Goal: Task Accomplishment & Management: Use online tool/utility

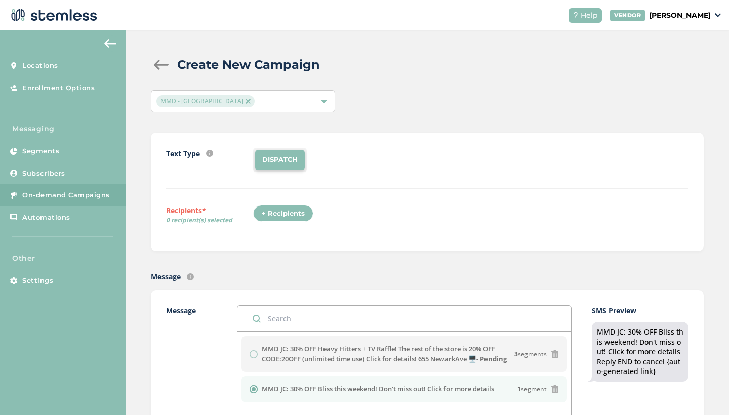
scroll to position [158, 0]
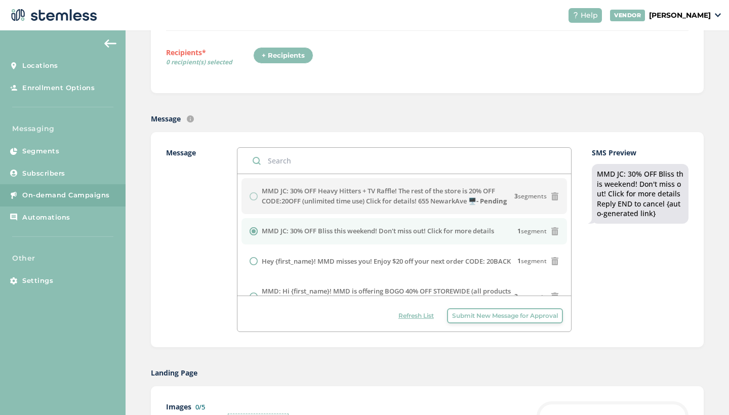
click at [486, 320] on button "Submit New Message for Approval" at bounding box center [505, 315] width 116 height 15
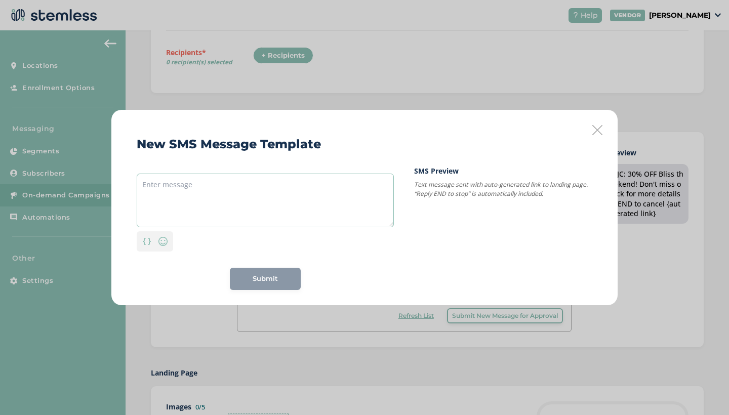
click at [238, 214] on textarea at bounding box center [265, 201] width 257 height 54
paste textarea "MMD JC: 30% OFF Heavy Hitters + TV Raffle! The rest of the store is 20% OFF COD…"
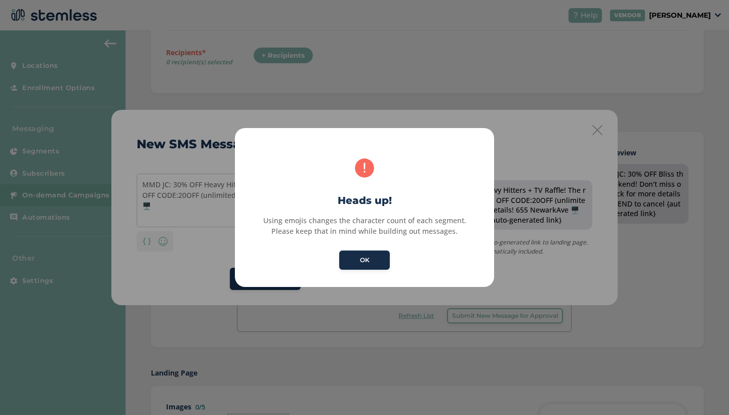
click at [360, 261] on button "OK" at bounding box center [364, 259] width 51 height 19
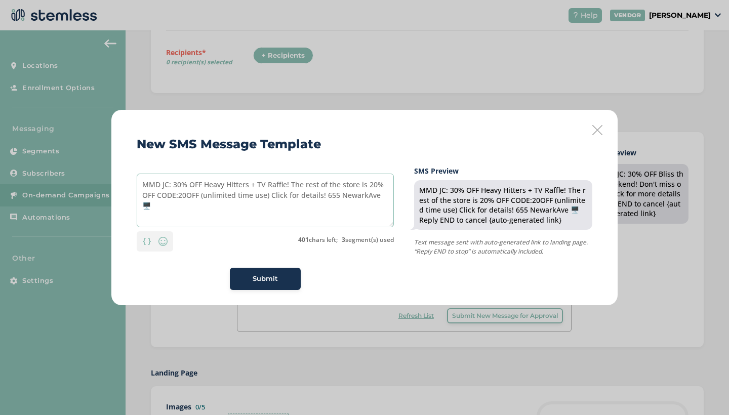
click at [242, 185] on textarea "MMD JC: 30% OFF Heavy Hitters + TV Raffle! The rest of the store is 20% OFF COD…" at bounding box center [265, 201] width 257 height 54
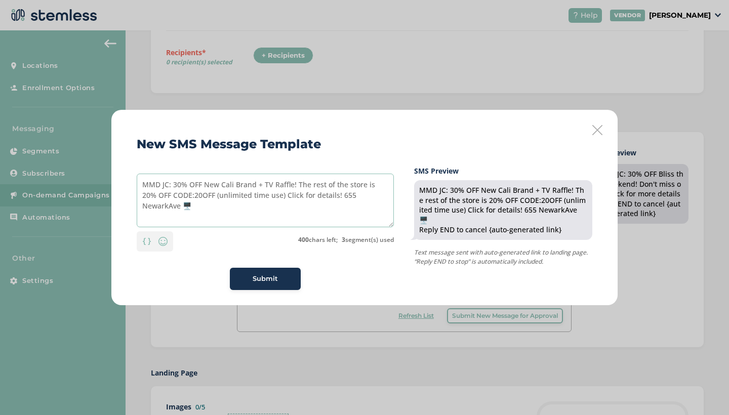
type textarea "MMD JC: 30% OFF New Cali Brand + TV Raffle! The rest of the store is 20% OFF CO…"
click at [277, 278] on span "Submit" at bounding box center [264, 279] width 25 height 10
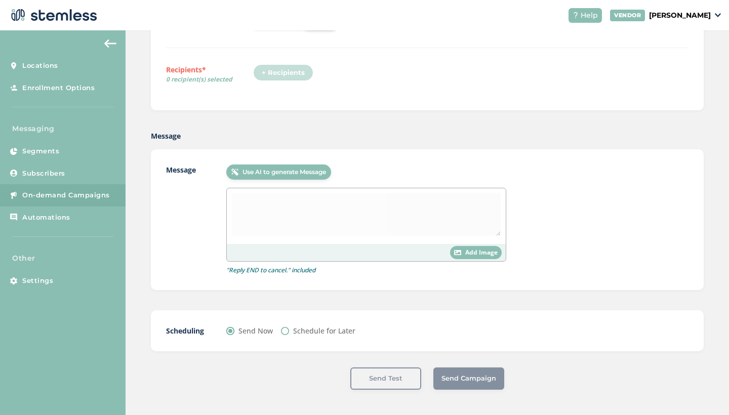
scroll to position [140, 0]
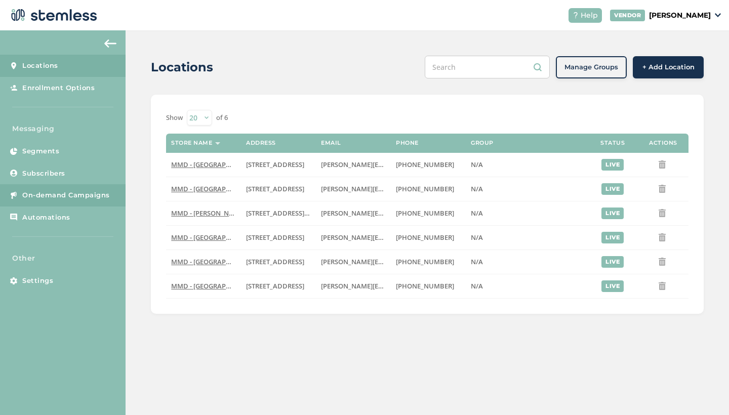
click at [65, 190] on span "On-demand Campaigns" at bounding box center [66, 195] width 88 height 10
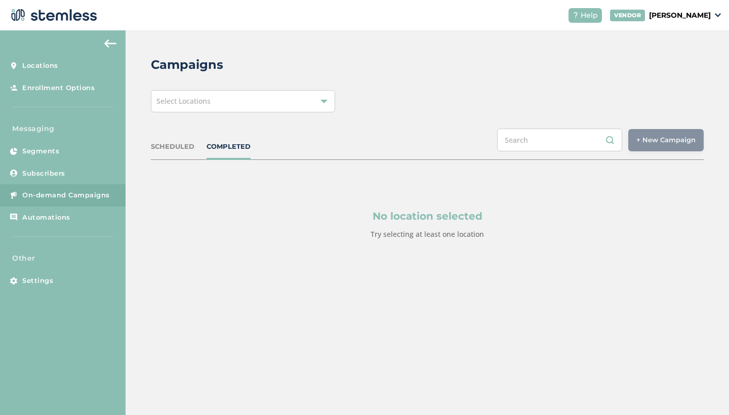
click at [310, 98] on div "Select Locations" at bounding box center [243, 101] width 184 height 22
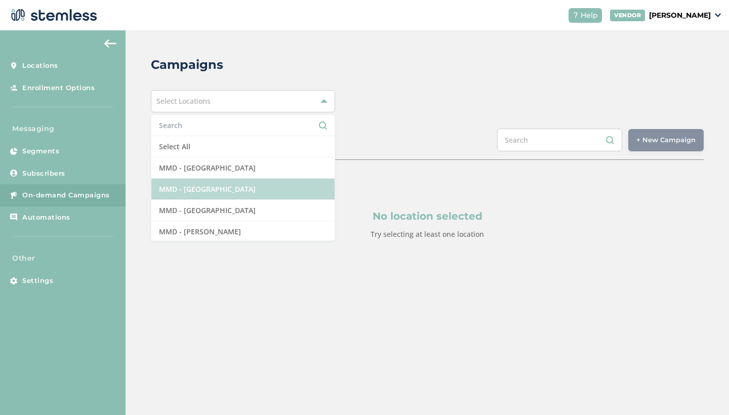
click at [203, 186] on li "MMD - [GEOGRAPHIC_DATA]" at bounding box center [242, 189] width 183 height 21
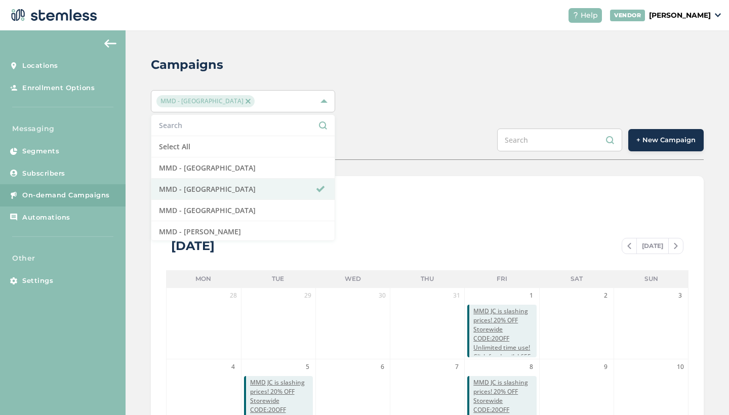
click at [659, 142] on span "+ New Campaign" at bounding box center [665, 140] width 59 height 10
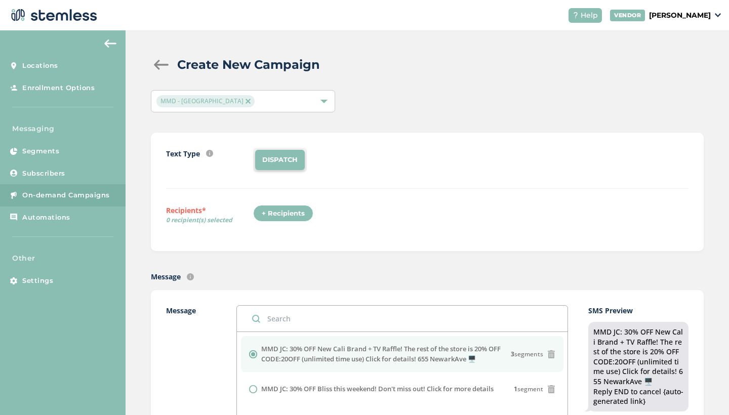
click at [294, 220] on div "+ Recipients" at bounding box center [283, 213] width 60 height 17
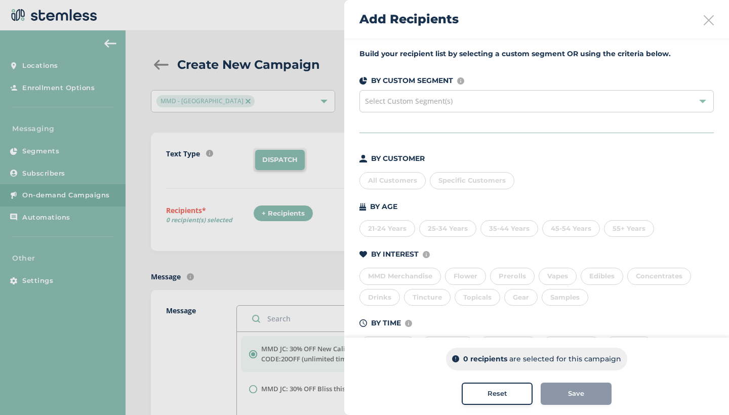
click at [381, 179] on div "All Customers" at bounding box center [392, 180] width 66 height 17
click at [572, 395] on span "Save" at bounding box center [576, 394] width 16 height 10
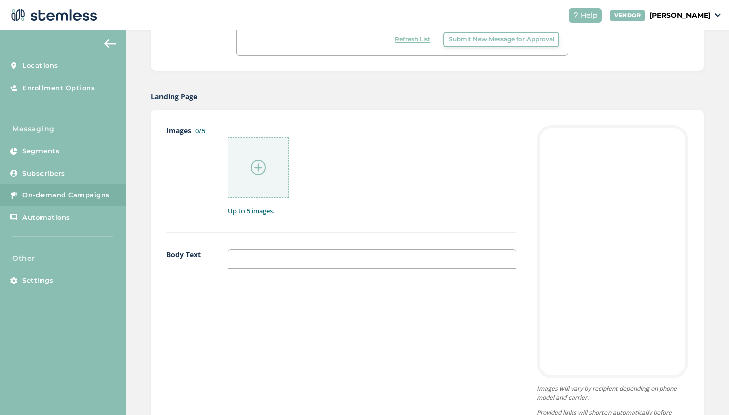
scroll to position [435, 0]
click at [264, 164] on img at bounding box center [257, 166] width 15 height 15
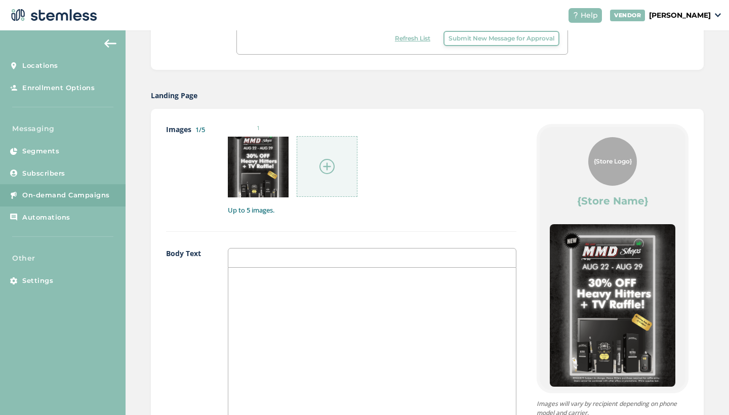
click at [327, 163] on img at bounding box center [326, 166] width 15 height 15
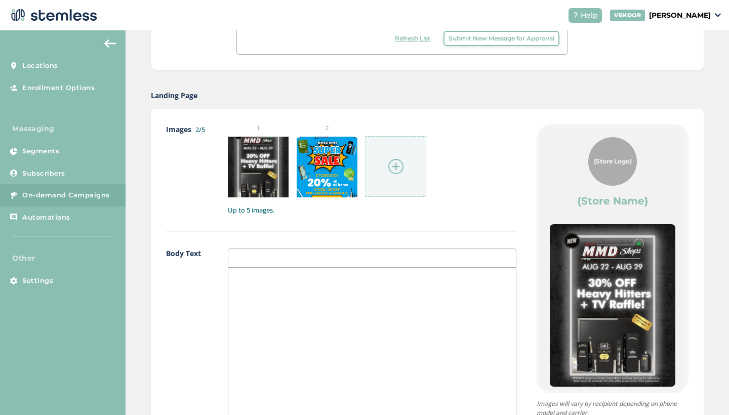
click at [394, 167] on img at bounding box center [395, 166] width 15 height 15
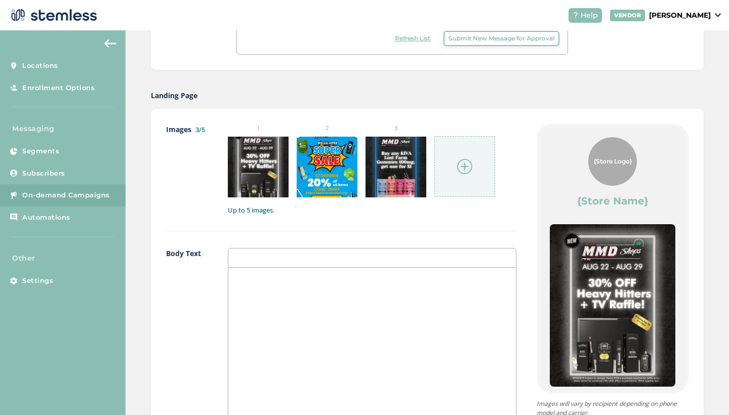
click at [464, 173] on img at bounding box center [464, 166] width 15 height 15
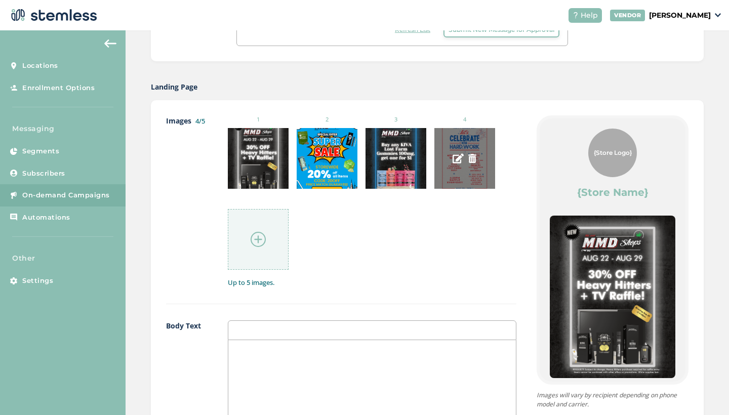
scroll to position [710, 0]
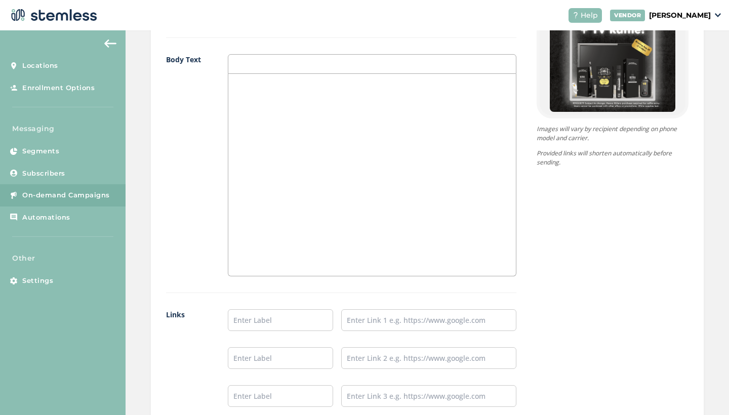
click at [364, 194] on div at bounding box center [371, 175] width 287 height 202
click at [261, 320] on input "text" at bounding box center [280, 320] width 105 height 22
type input "SHOP NOW"
click at [386, 324] on input "text" at bounding box center [428, 320] width 175 height 22
paste input "[URL][DOMAIN_NAME]"
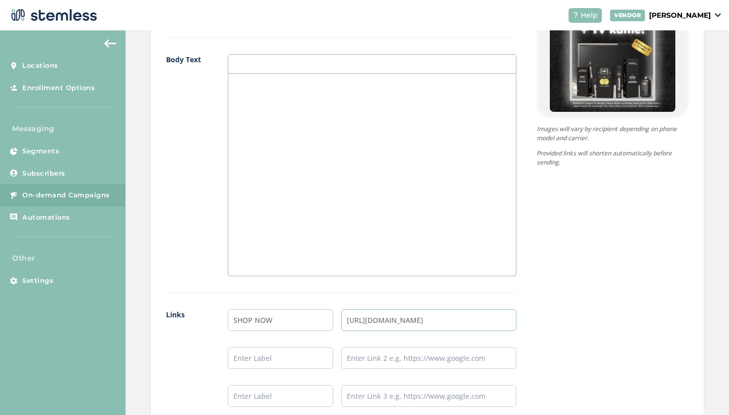
type input "[URL][DOMAIN_NAME]"
click at [327, 209] on div at bounding box center [371, 175] width 287 height 202
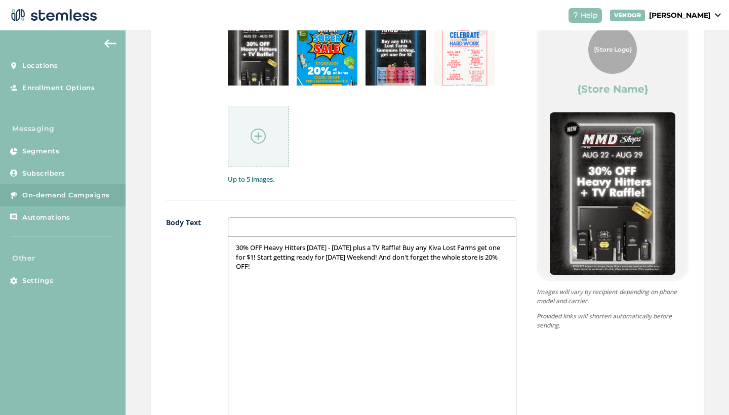
scroll to position [547, 0]
click at [369, 274] on div "30% OFF Heavy Hitters [DATE] - [DATE] plus a TV Raffle! Buy any Kiva Lost Farms…" at bounding box center [371, 337] width 287 height 202
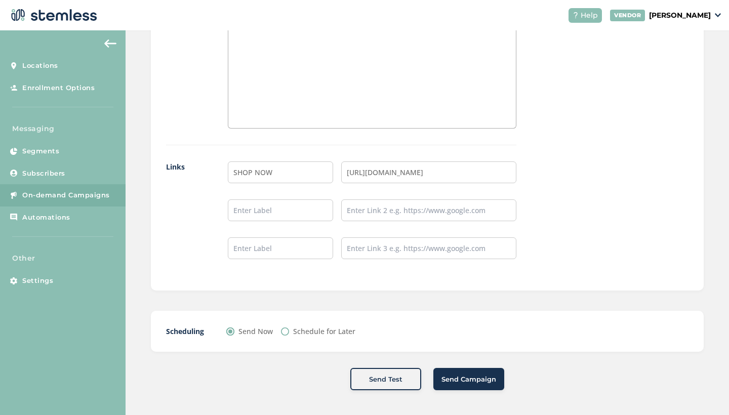
scroll to position [857, 0]
click at [491, 385] on button "Send Campaign" at bounding box center [468, 379] width 71 height 22
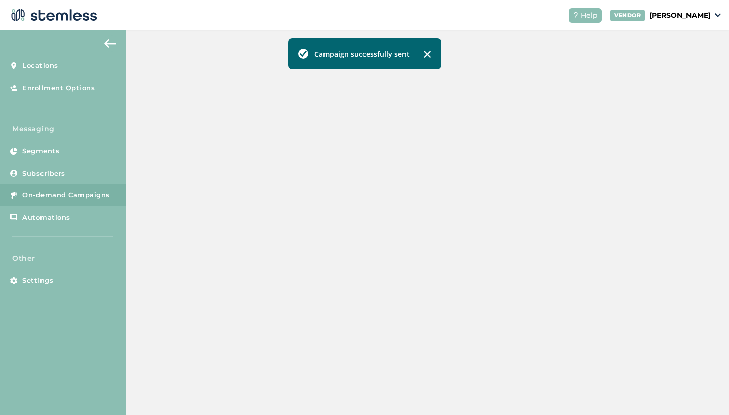
scroll to position [270, 0]
